Goal: Register for event/course: Register for event/course

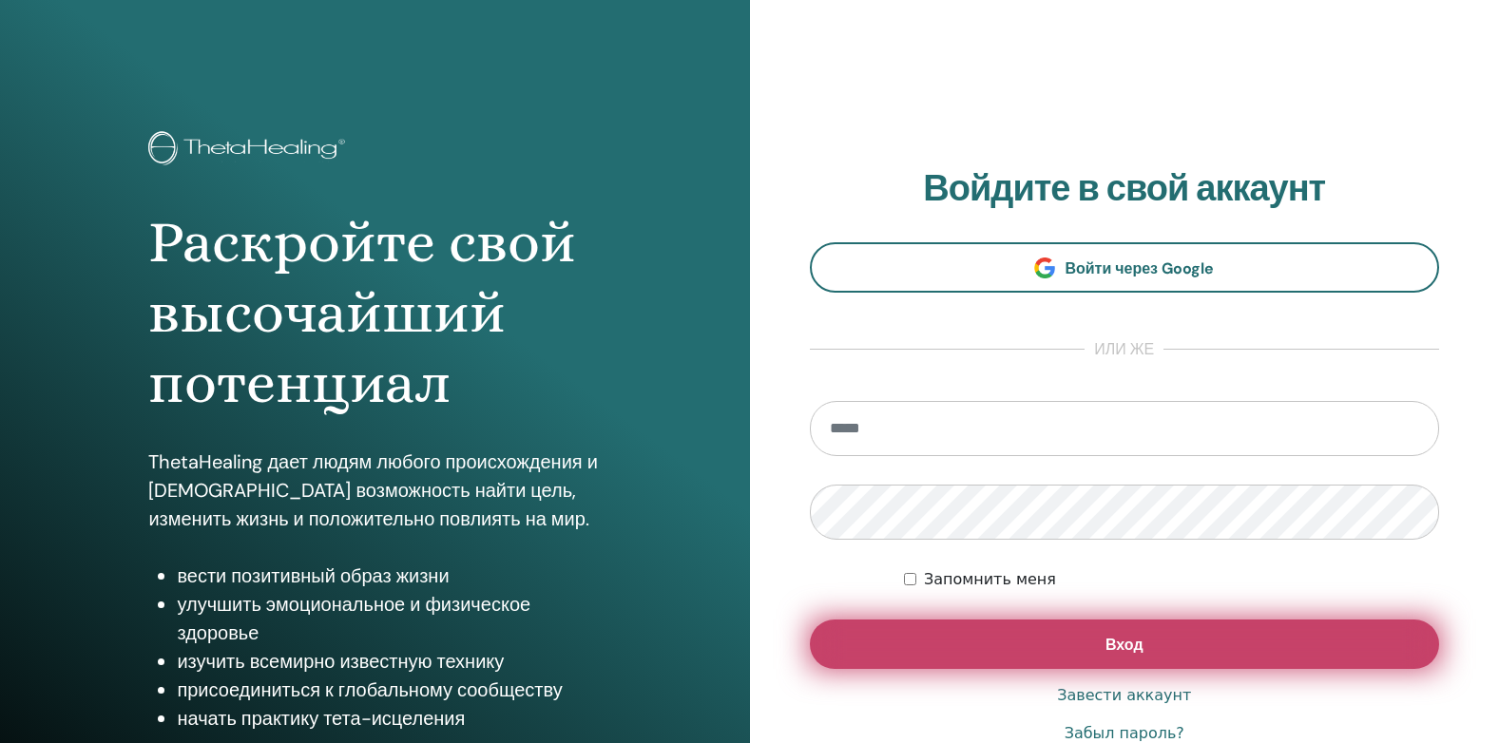
type input "**********"
click at [1139, 641] on span "Вход" at bounding box center [1124, 645] width 38 height 20
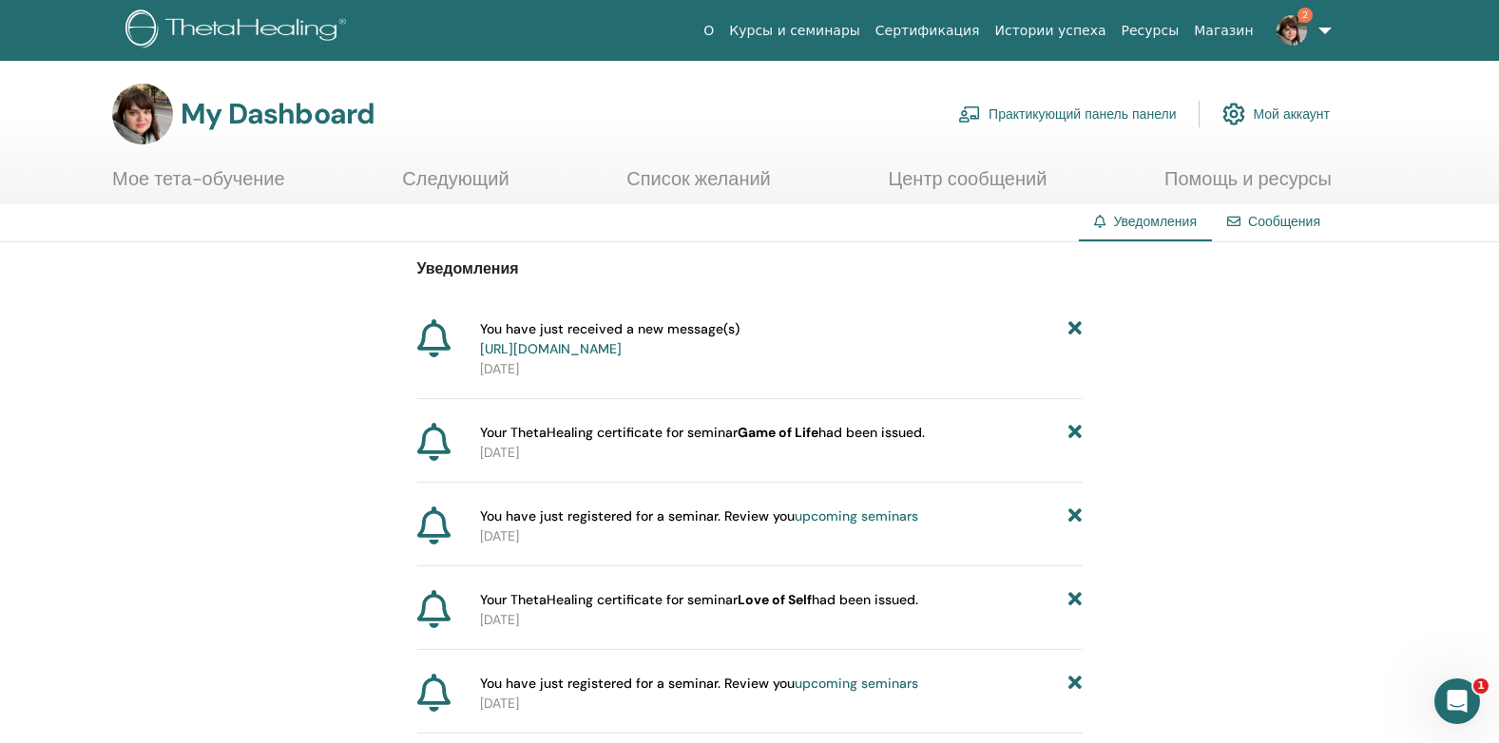
click at [621, 350] on link "https://member.thetahealing.com/message-center/messages/7605be81-fb3c-4d5f-8331…" at bounding box center [551, 348] width 142 height 17
click at [1326, 29] on link at bounding box center [1300, 30] width 78 height 61
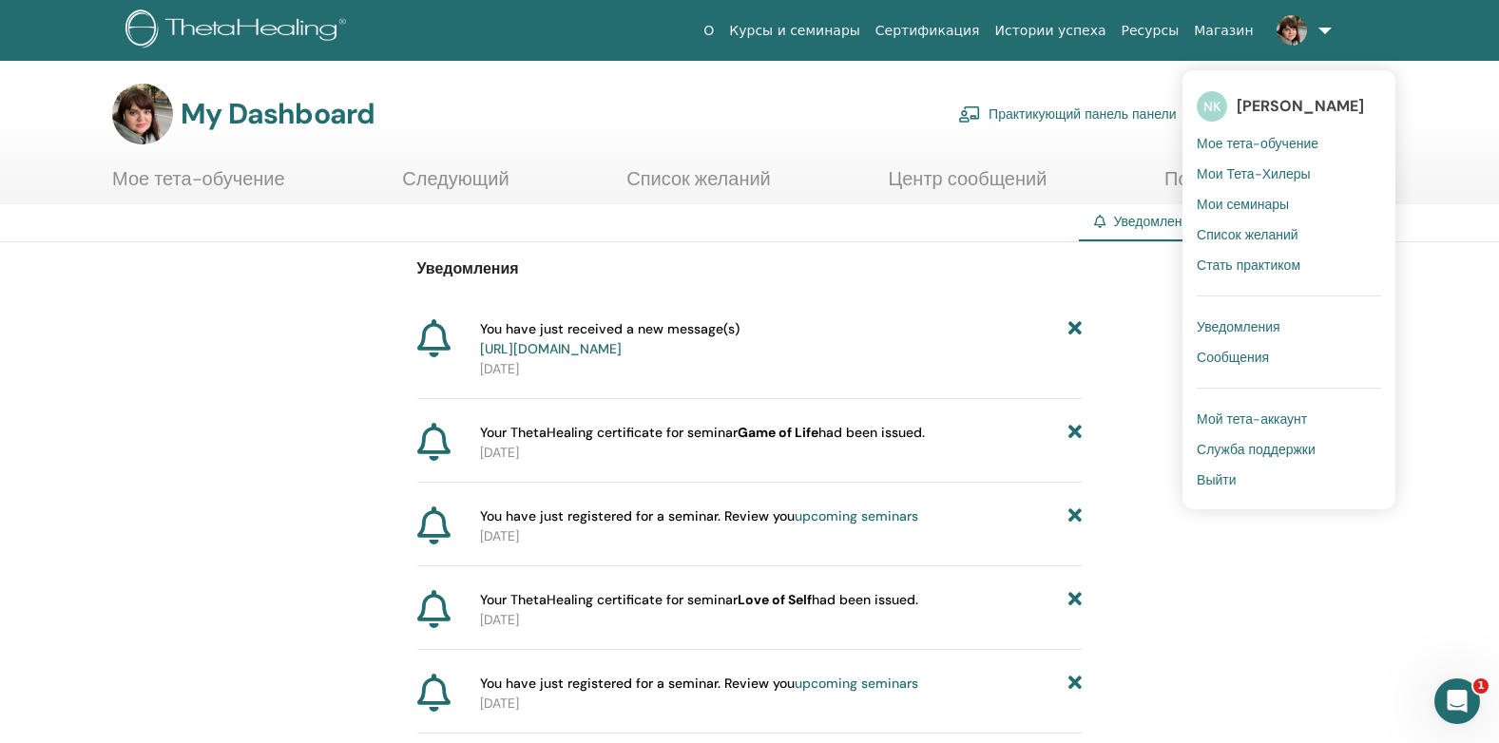
click at [1257, 354] on span "Сообщения" at bounding box center [1232, 357] width 72 height 17
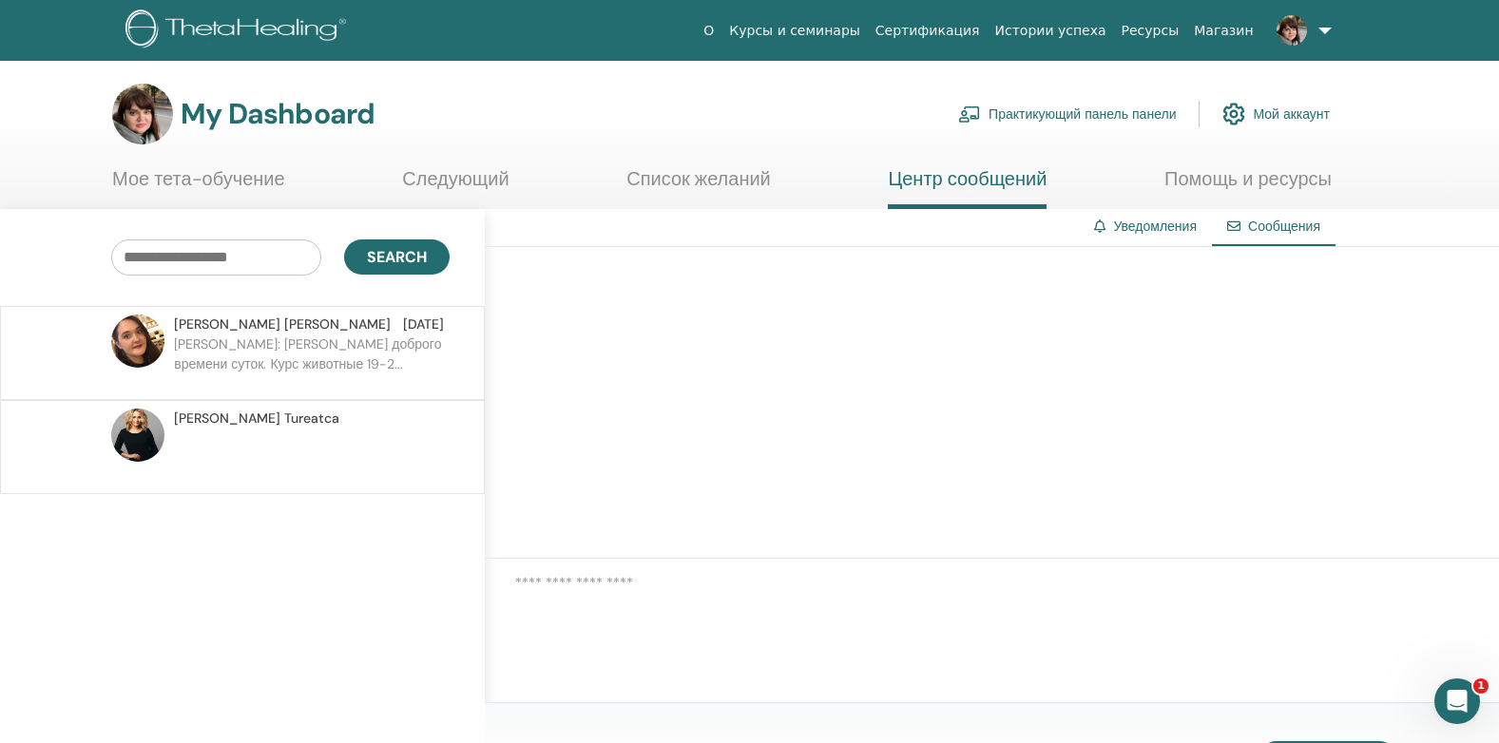
click at [271, 342] on p "Ekaterina: Наталья доброго времени суток. Курс животные 19-2..." at bounding box center [312, 363] width 276 height 57
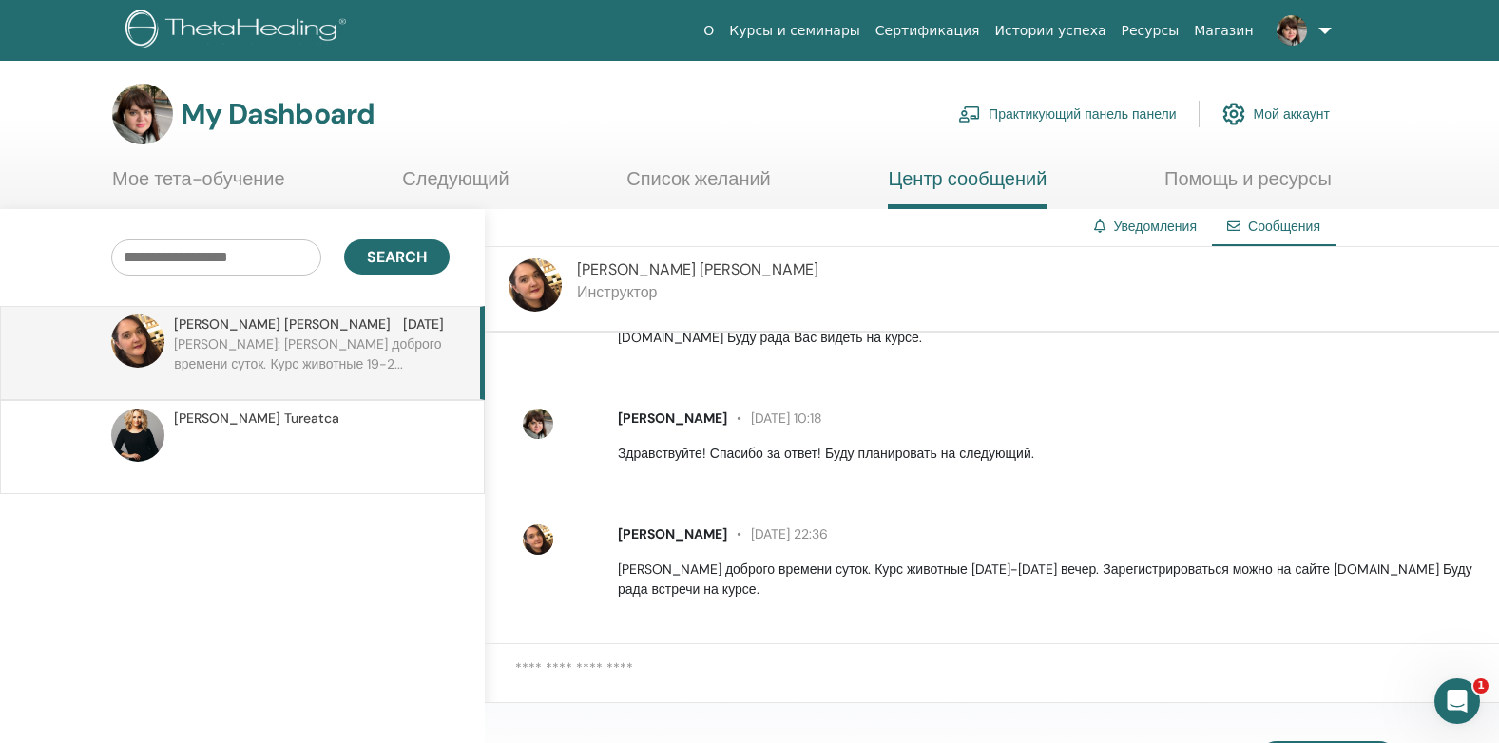
scroll to position [248, 0]
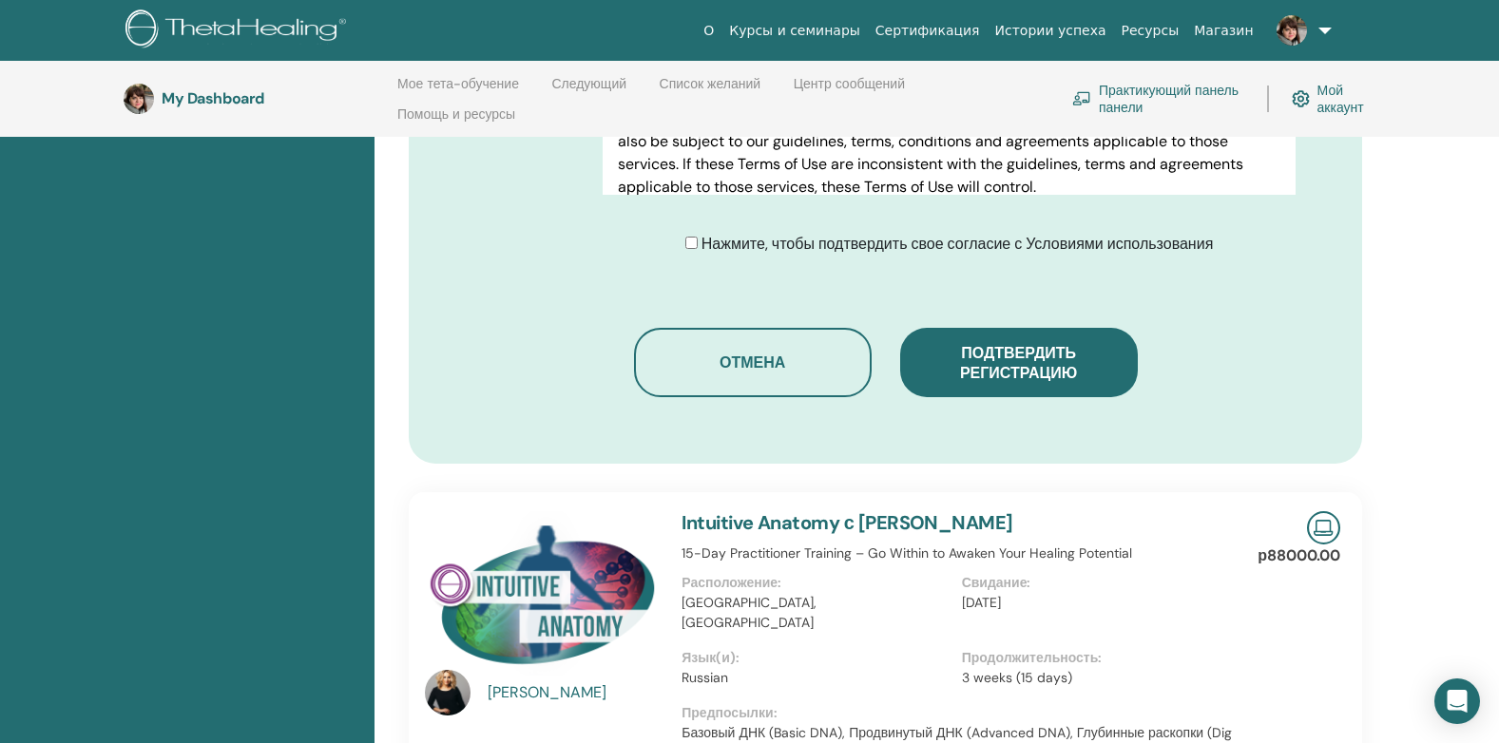
scroll to position [1140, 0]
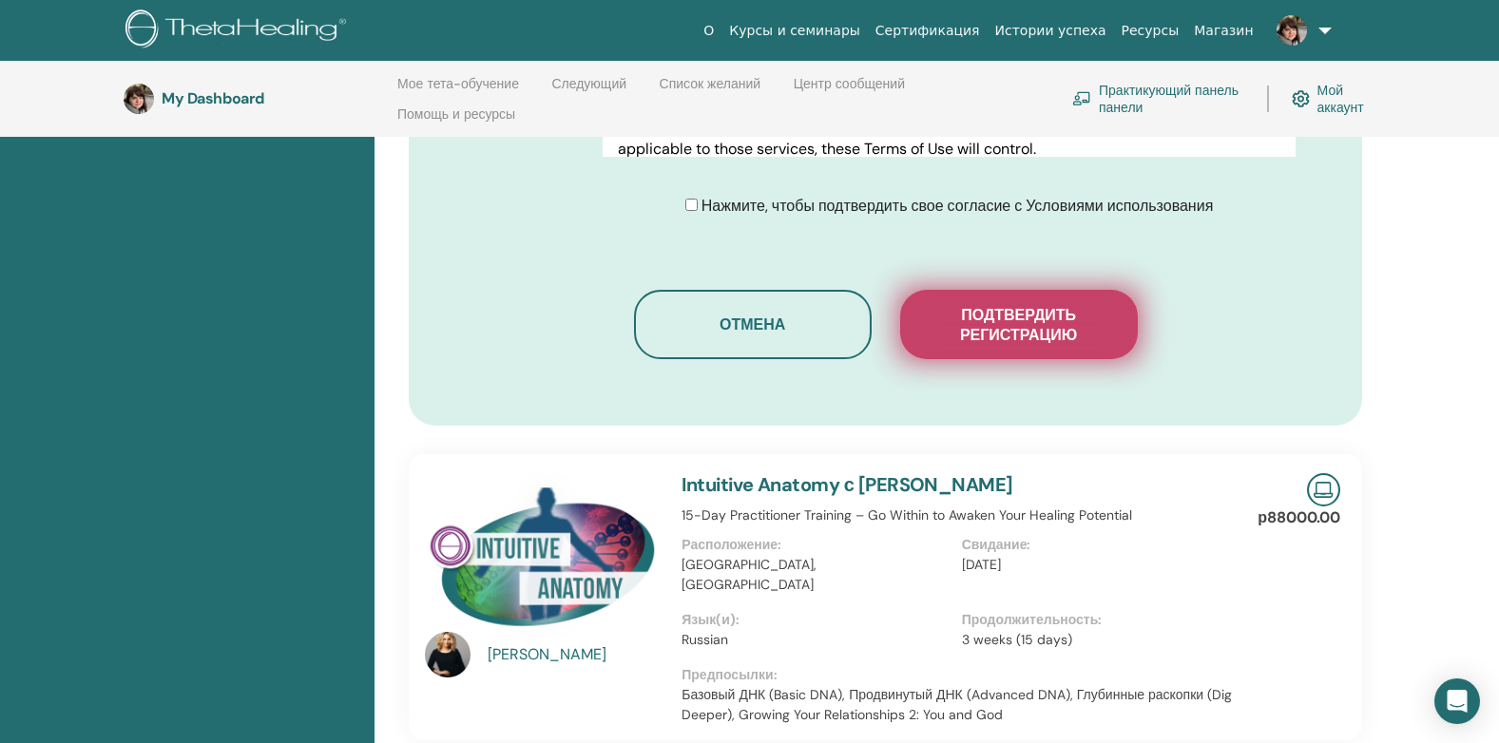
click at [1053, 305] on span "Подтвердить регистрацию" at bounding box center [1019, 325] width 190 height 40
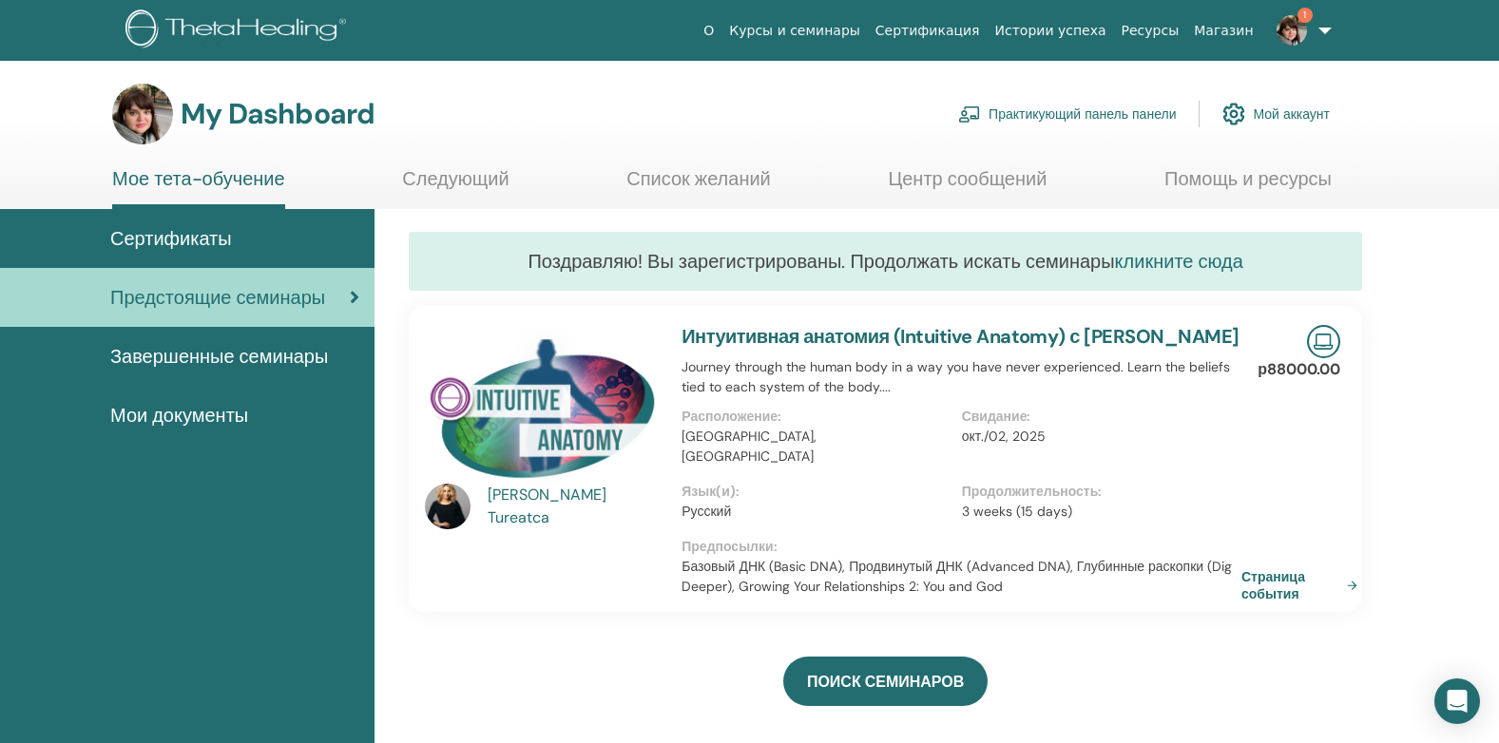
click at [1168, 265] on link "кликните сюда" at bounding box center [1179, 261] width 128 height 25
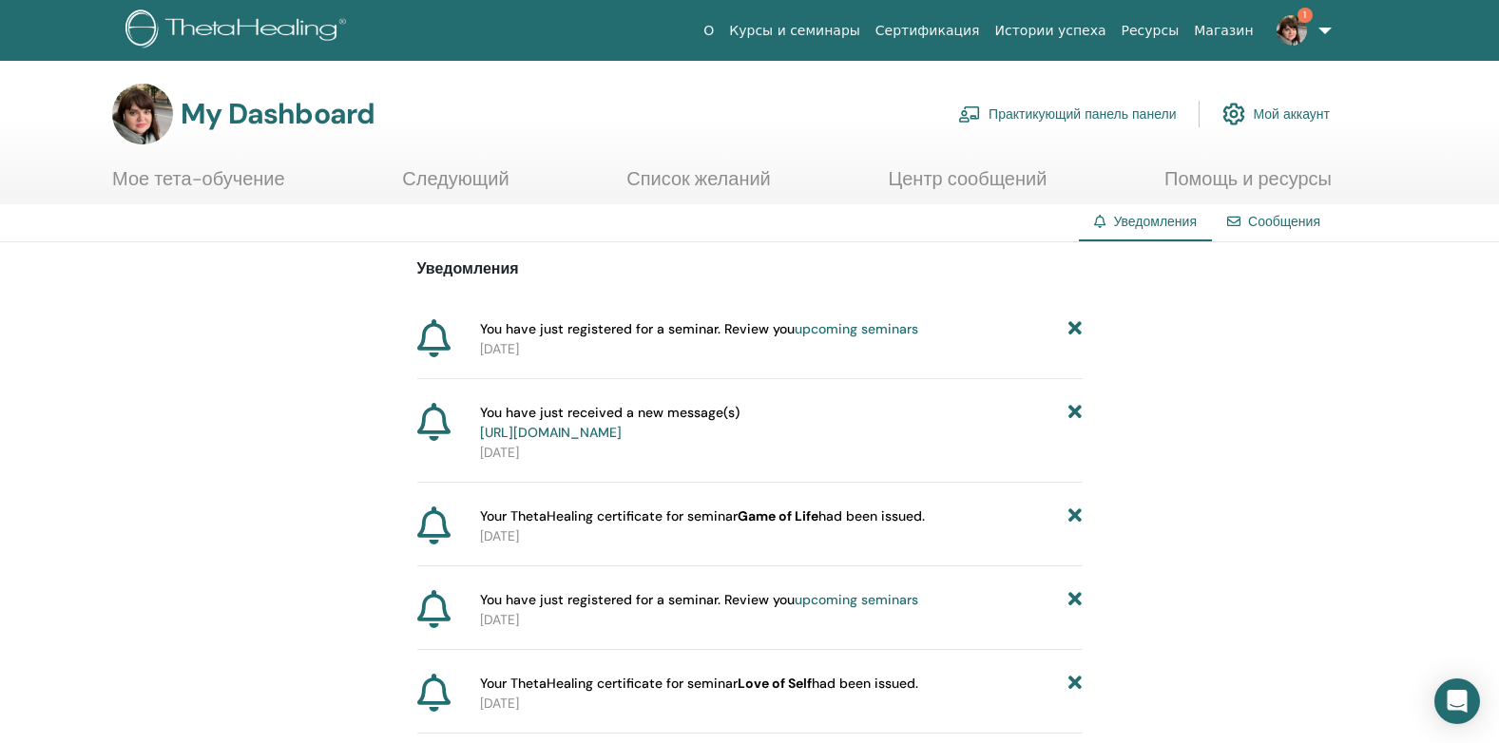
click at [832, 333] on link "upcoming seminars" at bounding box center [856, 328] width 124 height 17
